Goal: Task Accomplishment & Management: Manage account settings

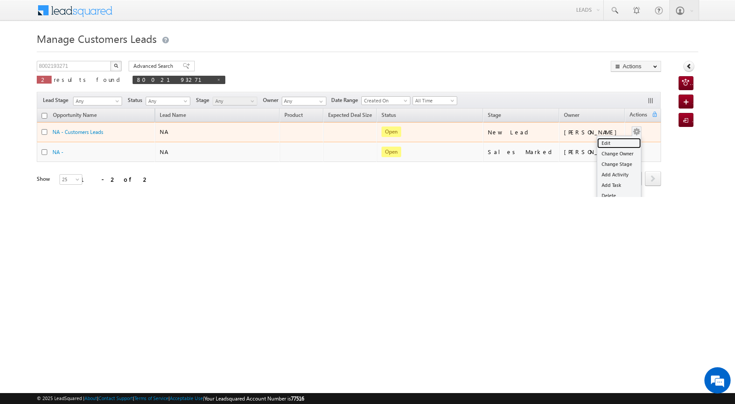
click at [609, 141] on link "Edit" at bounding box center [619, 143] width 44 height 11
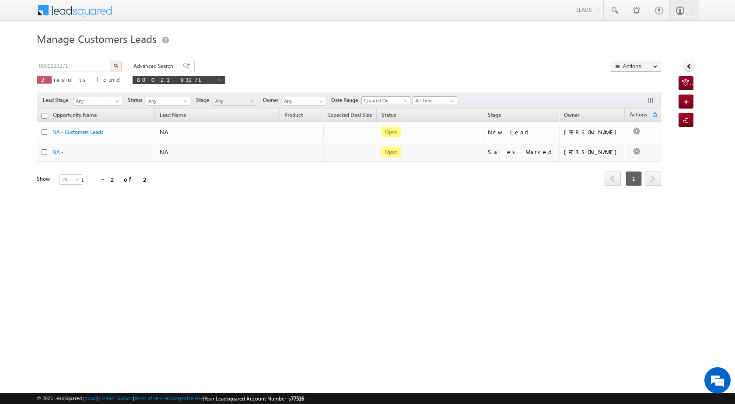
drag, startPoint x: 71, startPoint y: 67, endPoint x: 21, endPoint y: 65, distance: 49.9
click at [21, 65] on body "Menu Satyam Saroj sitar a2@ks erve." at bounding box center [367, 124] width 735 height 248
paste input "936025"
type input "936025"
click at [116, 63] on img "button" at bounding box center [116, 65] width 4 height 4
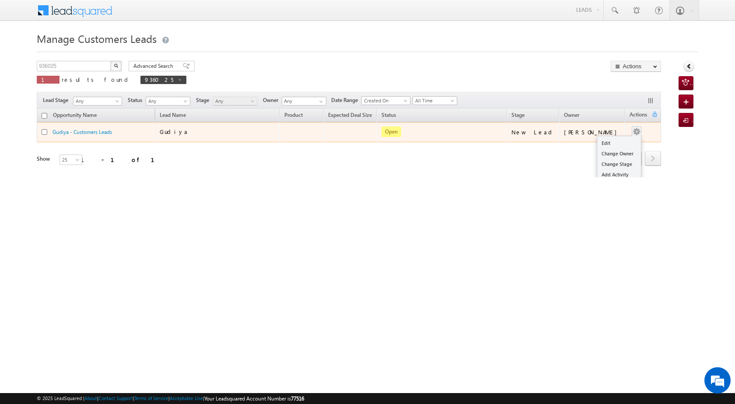
click at [636, 130] on div "Edit Change Owner Change Stage Add Activity Add Task Delete" at bounding box center [637, 131] width 14 height 11
click at [619, 139] on link "Edit" at bounding box center [619, 143] width 44 height 11
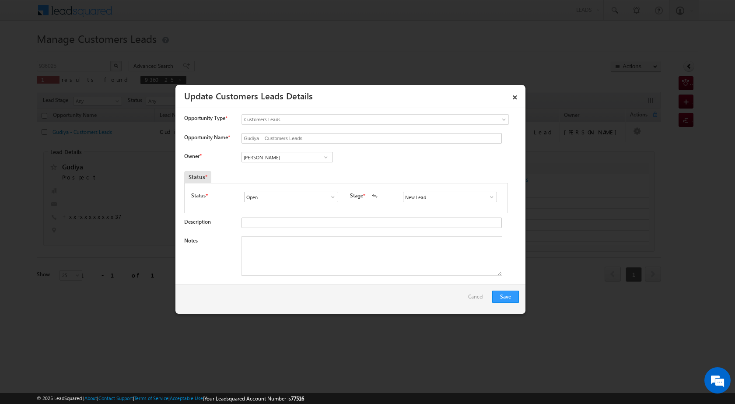
click at [325, 155] on span at bounding box center [326, 157] width 9 height 7
click at [330, 196] on span at bounding box center [333, 196] width 9 height 7
click at [326, 158] on span at bounding box center [326, 157] width 9 height 7
click at [319, 173] on span "sani.tomar@sgrlimited.in" at bounding box center [284, 174] width 79 height 7
type input "Sani Tomar"
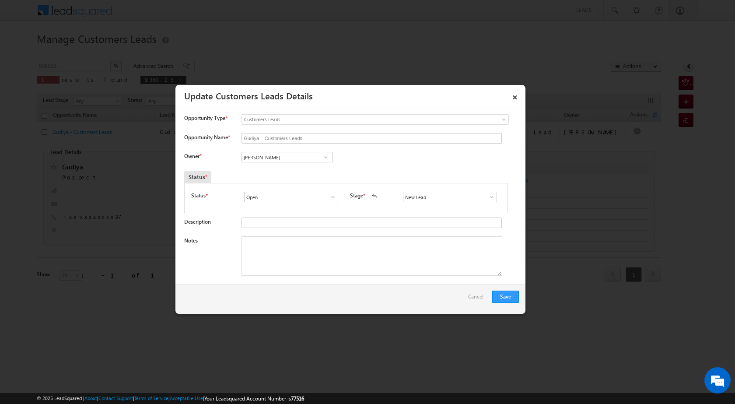
click at [487, 196] on span at bounding box center [491, 196] width 9 height 7
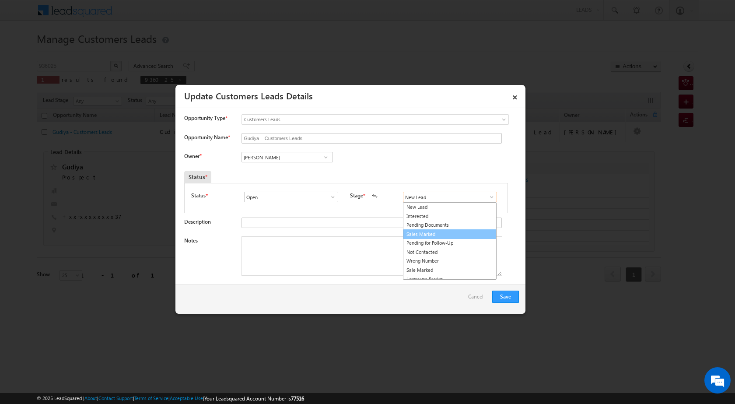
click at [446, 237] on link "Sales Marked" at bounding box center [450, 234] width 94 height 10
type input "Sales Marked"
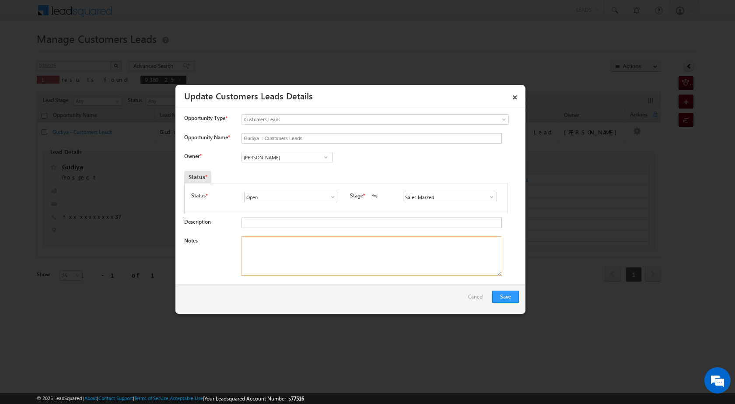
click at [306, 242] on textarea "Notes" at bounding box center [372, 255] width 261 height 39
click at [288, 254] on textarea "Notes" at bounding box center [372, 255] width 261 height 39
paste textarea "GUDIAY NASIR KHAN CITY AGRA 282001 5 LAC TOP UP NEED CX VISIT AVLBEL 28/9/2025"
type textarea "GUDIAY NASIR KHAN CITY AGRA 282001 5 LAC TOP UP NEED CX VISIT AVLBEL 28/9/2025"
click at [504, 299] on button "Save" at bounding box center [505, 297] width 27 height 12
